Goal: Transaction & Acquisition: Register for event/course

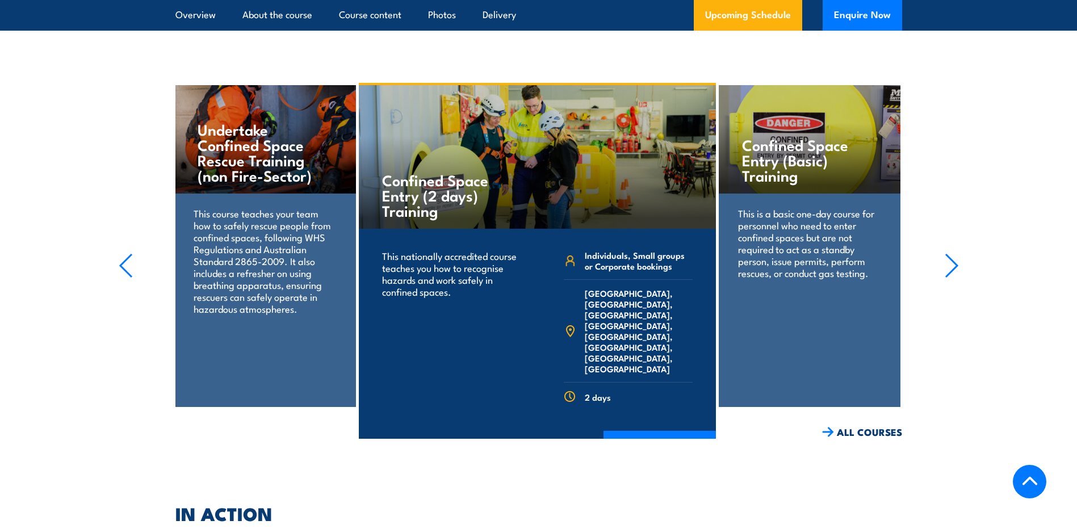
scroll to position [2612, 0]
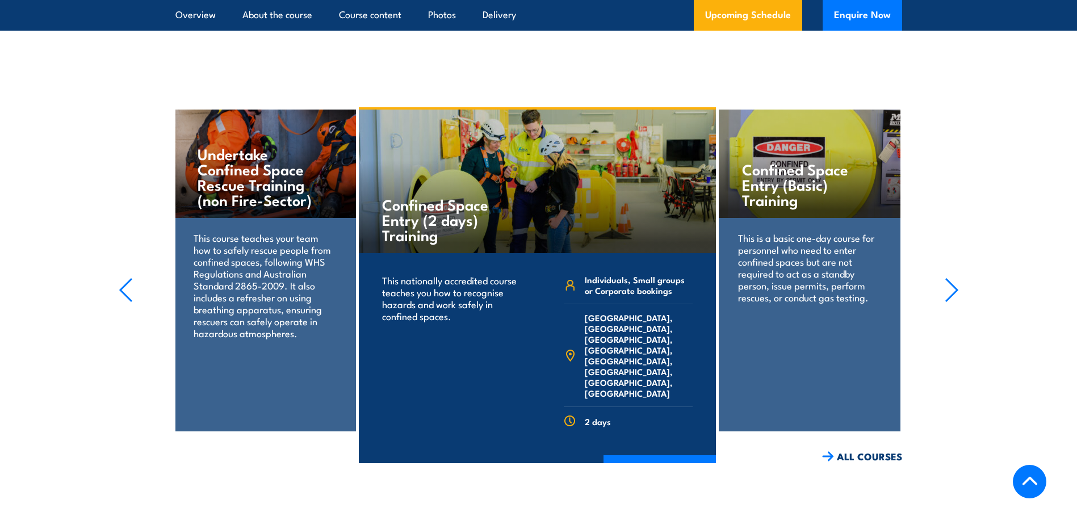
click at [250, 224] on div "This course teaches your team how to safely rescue people from confined spaces,…" at bounding box center [264, 292] width 181 height 149
click at [650, 455] on link "COURSE DETAILS" at bounding box center [660, 470] width 112 height 30
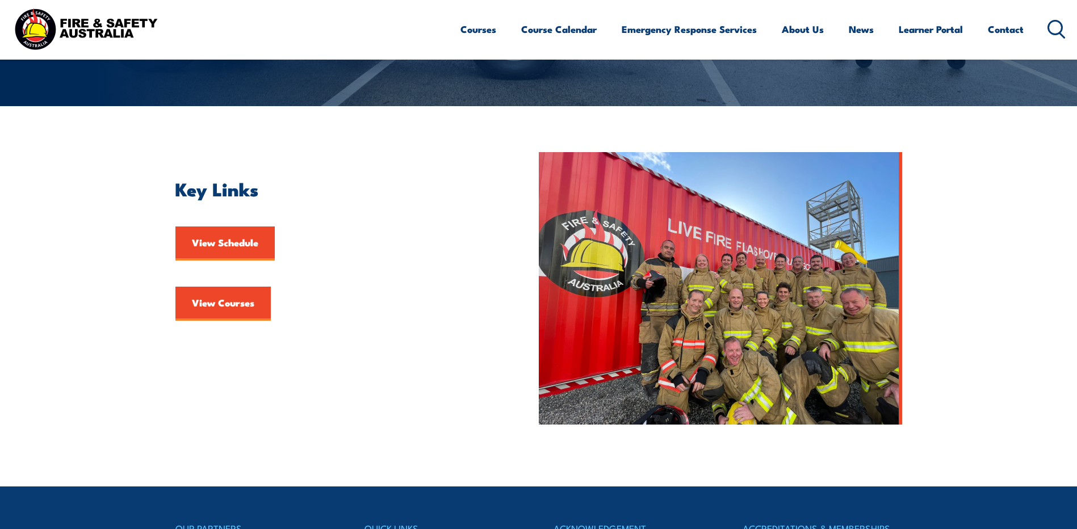
scroll to position [284, 0]
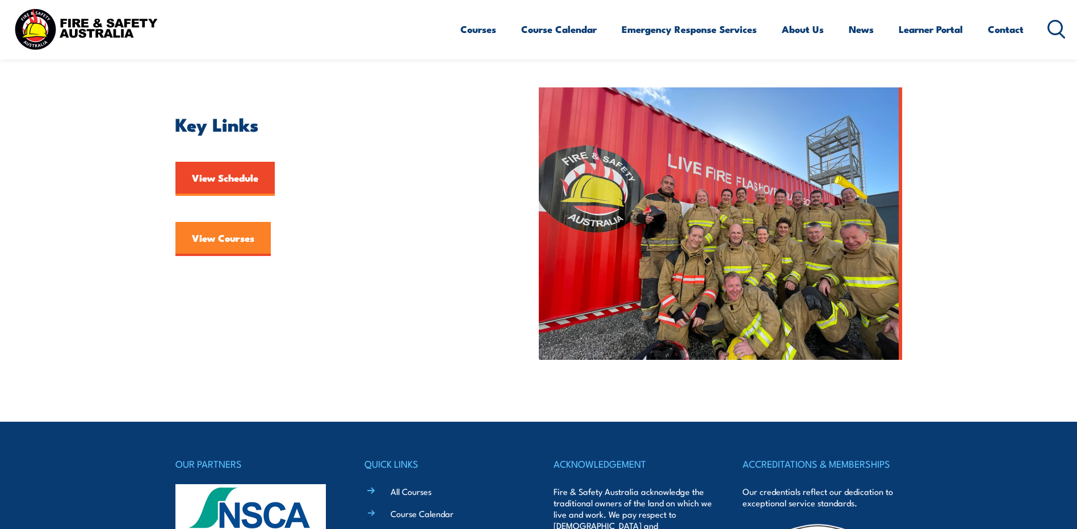
click at [225, 239] on link "View Courses" at bounding box center [222, 239] width 95 height 34
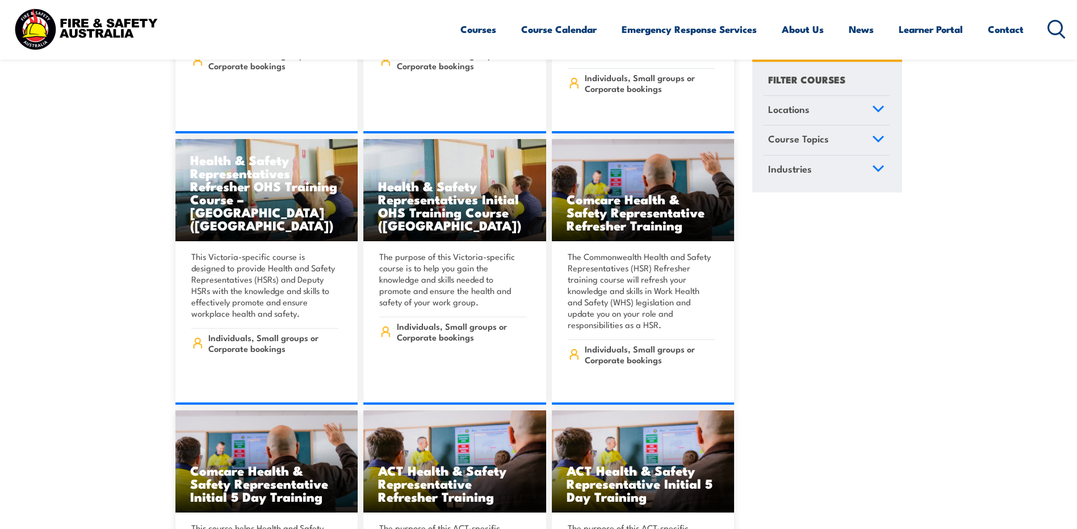
scroll to position [4884, 0]
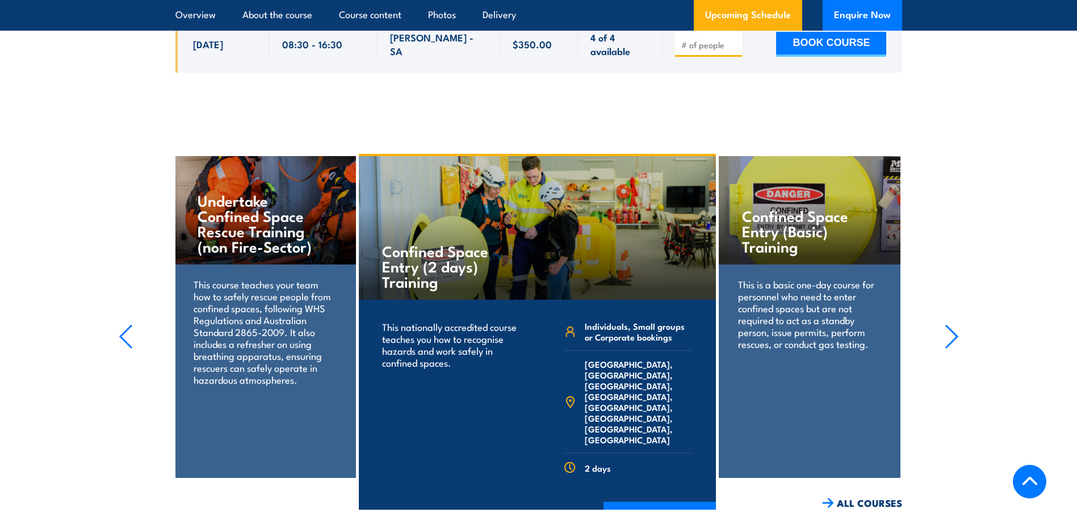
scroll to position [2612, 0]
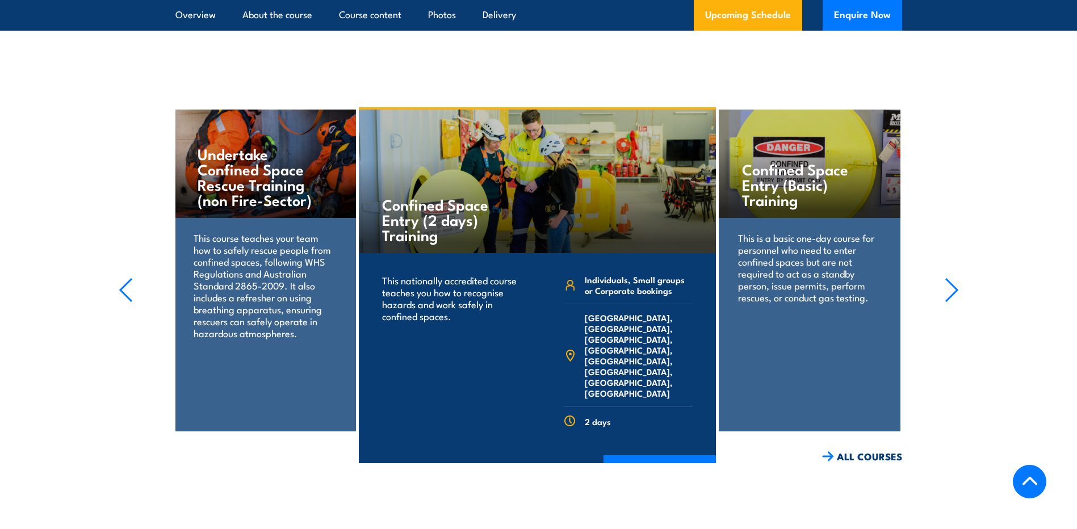
click at [950, 287] on icon "button" at bounding box center [952, 290] width 14 height 25
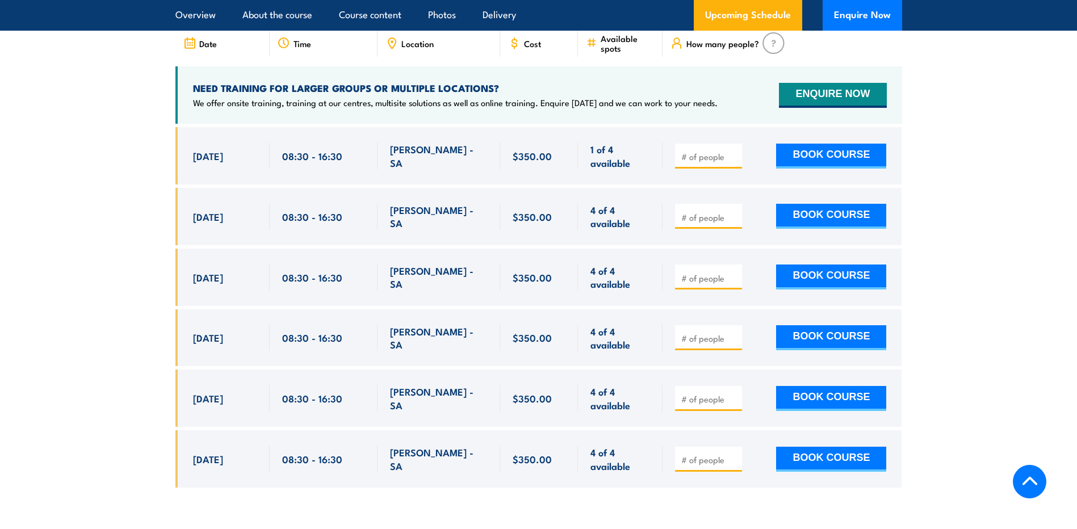
scroll to position [2158, 0]
